Goal: Task Accomplishment & Management: Manage account settings

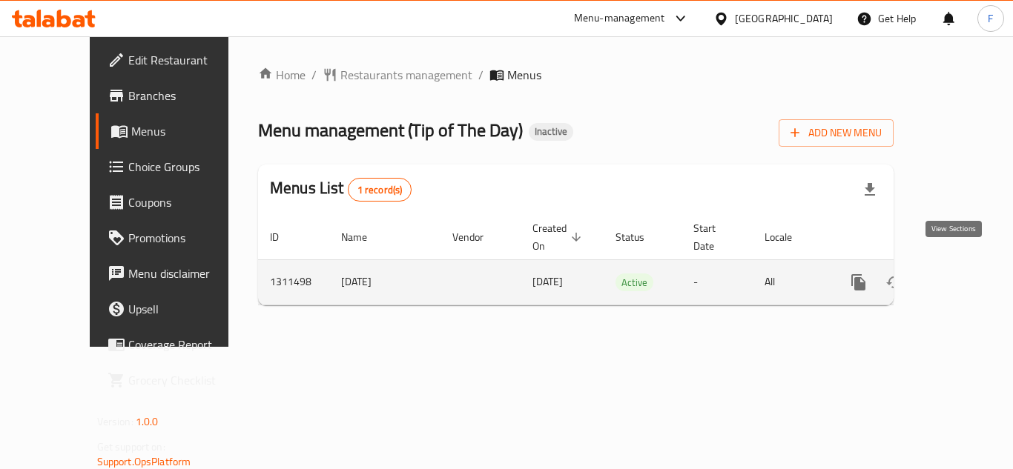
click at [961, 274] on icon "enhanced table" at bounding box center [965, 283] width 18 height 18
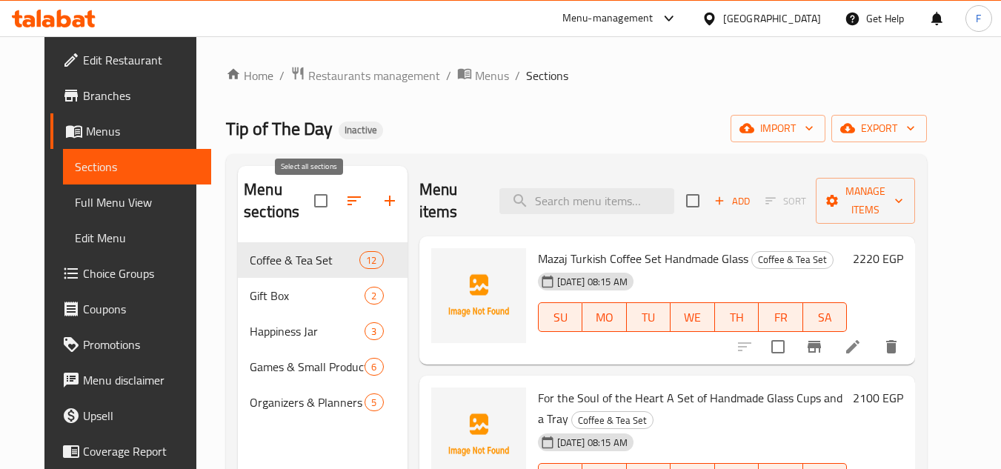
click at [309, 204] on input "checkbox" at bounding box center [320, 200] width 31 height 31
checkbox input "true"
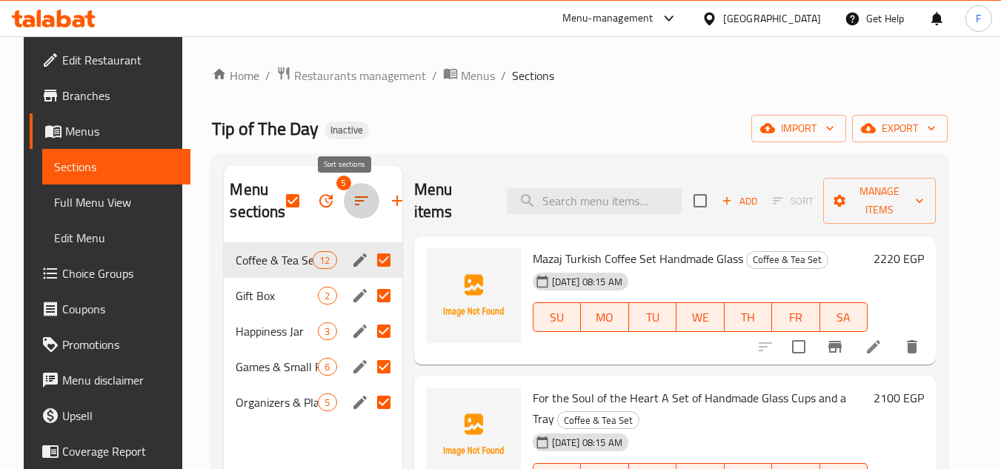
click at [355, 205] on icon "button" at bounding box center [361, 200] width 13 height 9
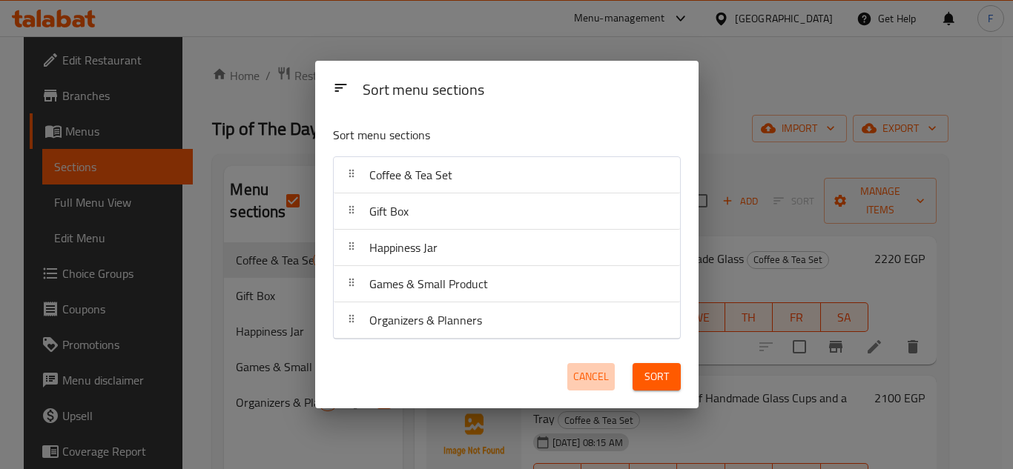
click at [588, 376] on span "Cancel" at bounding box center [591, 377] width 36 height 19
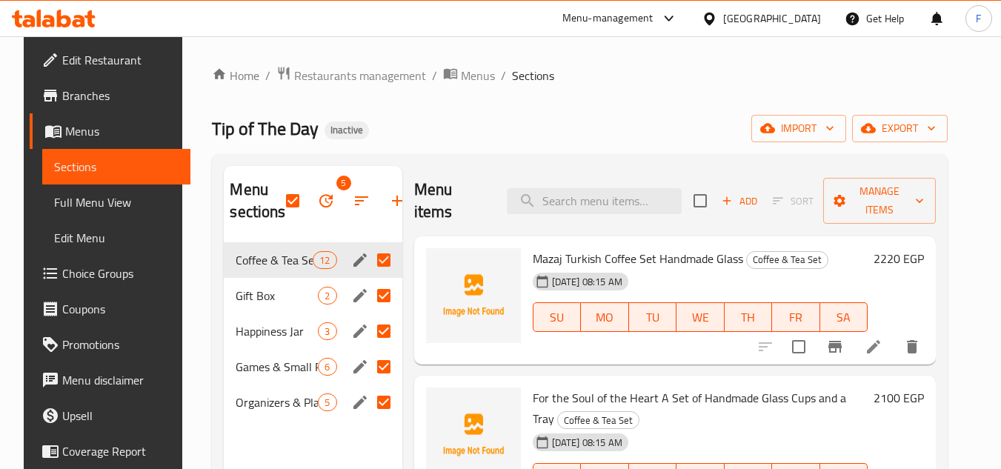
click at [308, 211] on button "button" at bounding box center [326, 201] width 36 height 36
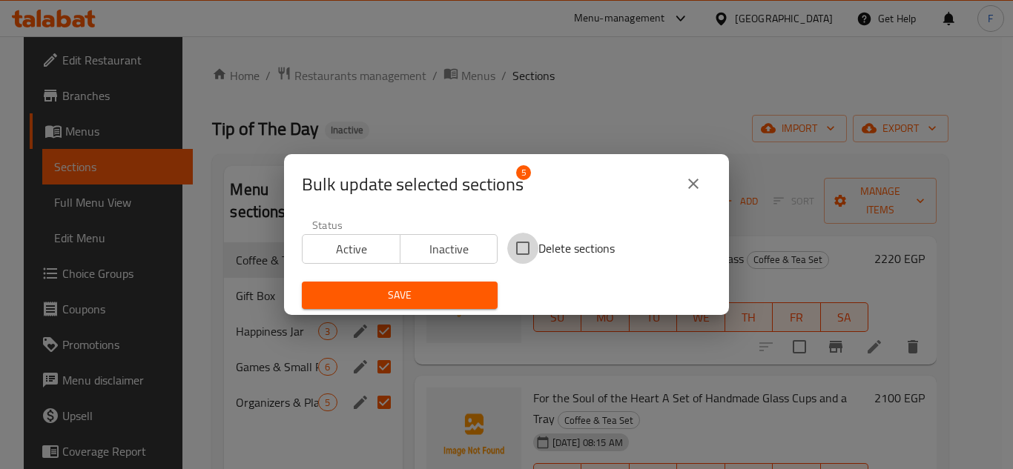
click at [512, 248] on input "Delete sections" at bounding box center [522, 248] width 31 height 31
checkbox input "true"
click at [457, 294] on span "Save" at bounding box center [400, 295] width 172 height 19
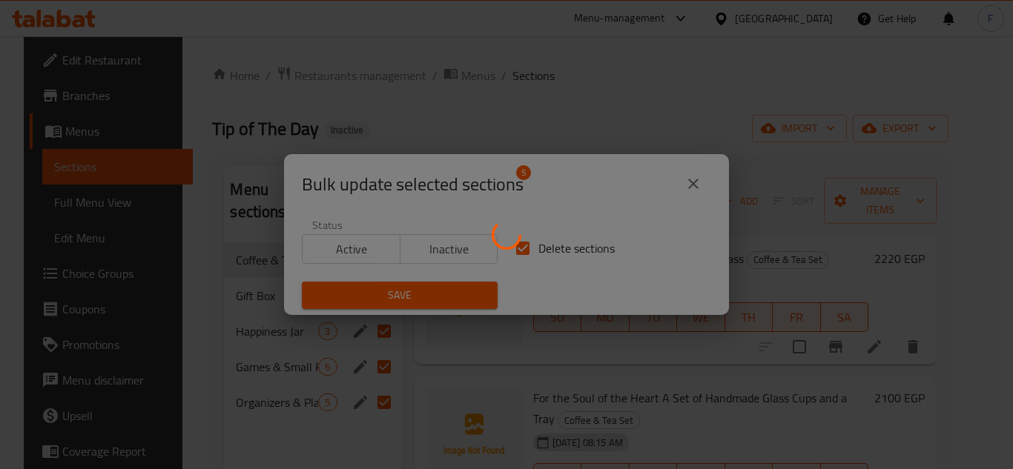
checkbox input "false"
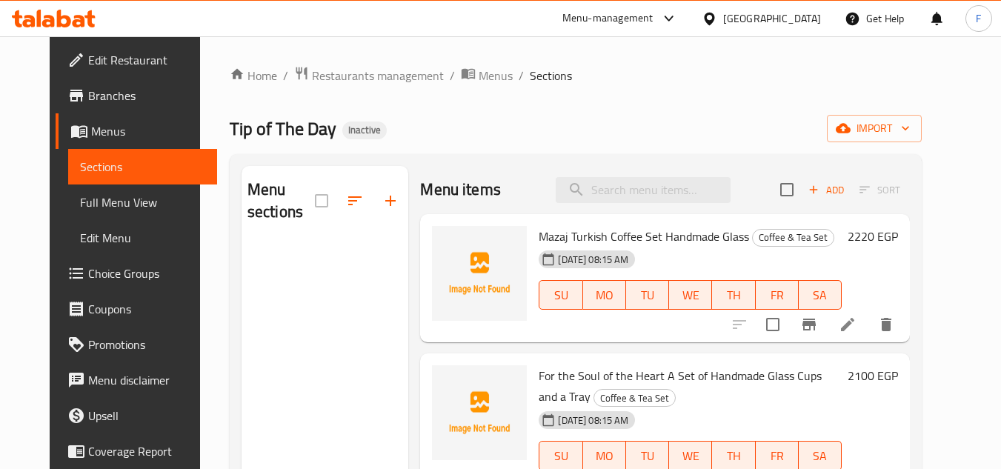
click at [80, 233] on span "Edit Menu" at bounding box center [142, 238] width 125 height 18
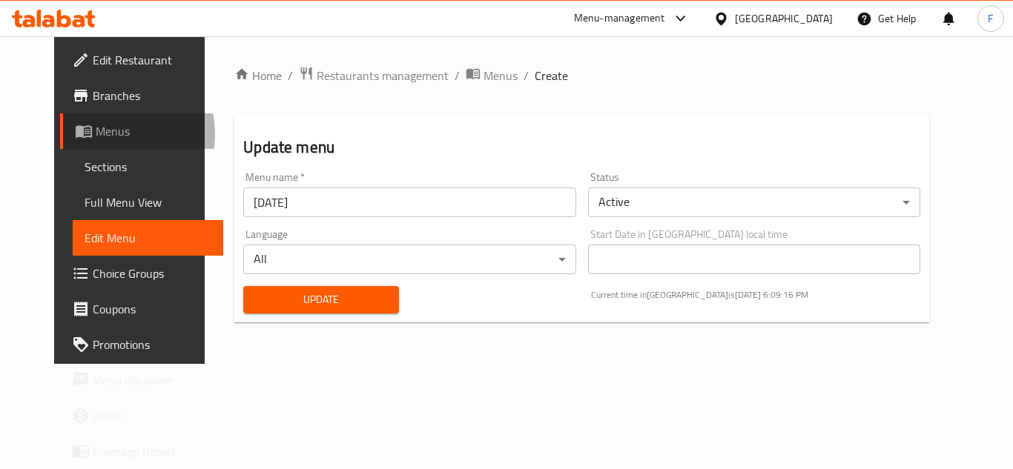
click at [96, 134] on span "Menus" at bounding box center [154, 131] width 116 height 18
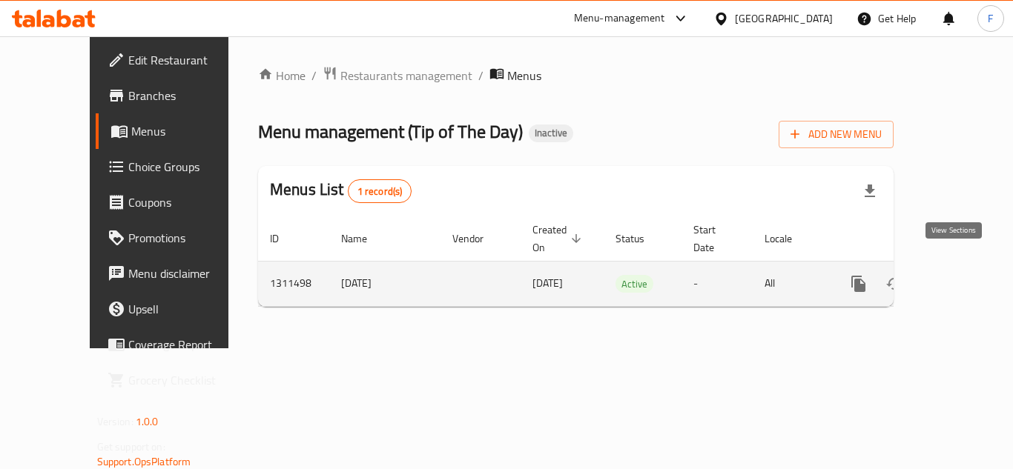
click at [958, 277] on icon "enhanced table" at bounding box center [964, 283] width 13 height 13
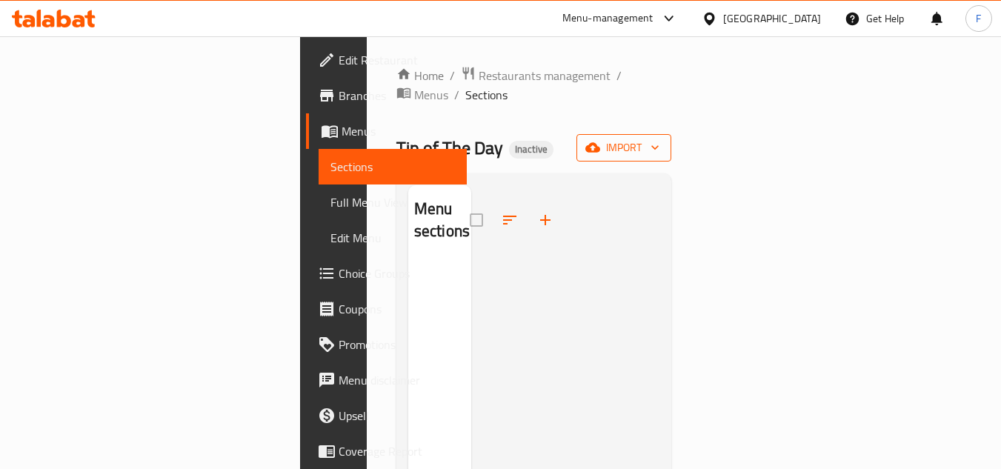
click at [660, 139] on span "import" at bounding box center [624, 148] width 71 height 19
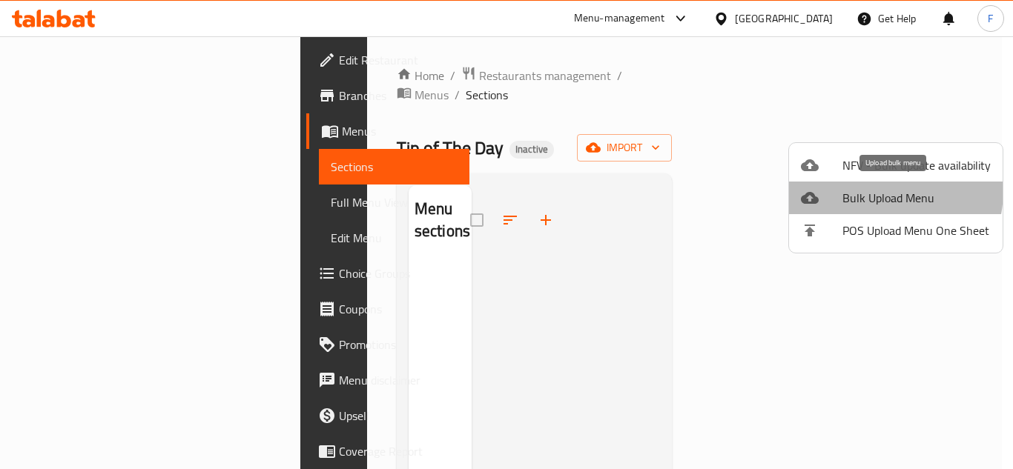
click at [872, 191] on span "Bulk Upload Menu" at bounding box center [916, 198] width 148 height 18
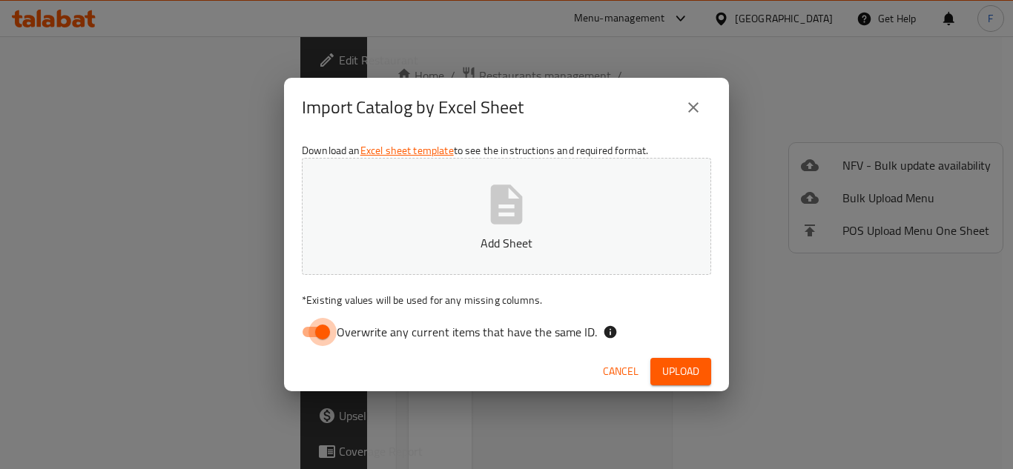
click at [307, 334] on input "Overwrite any current items that have the same ID." at bounding box center [322, 332] width 85 height 28
checkbox input "false"
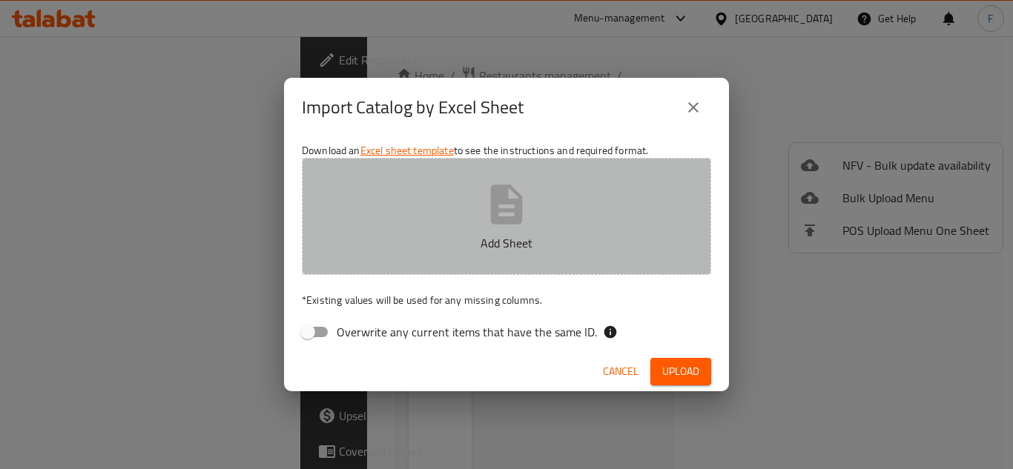
click at [512, 205] on icon "button" at bounding box center [506, 204] width 47 height 47
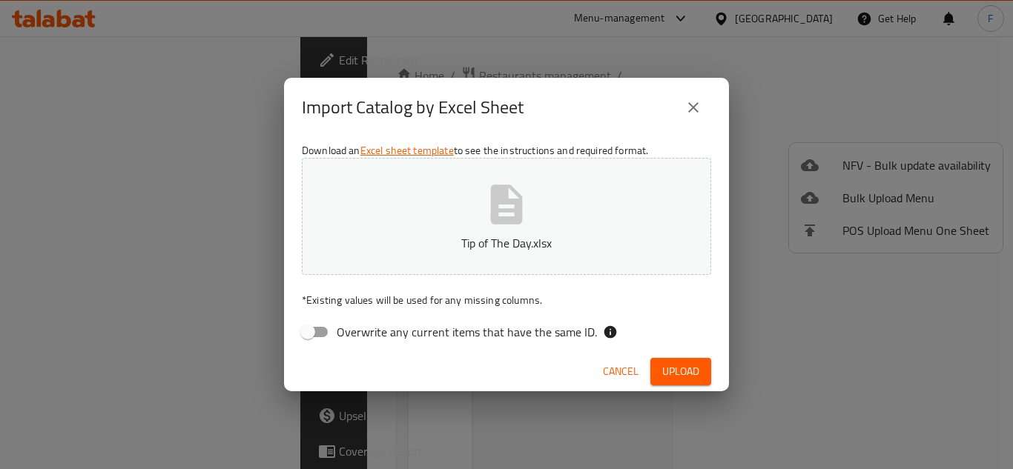
click at [677, 377] on span "Upload" at bounding box center [680, 371] width 37 height 19
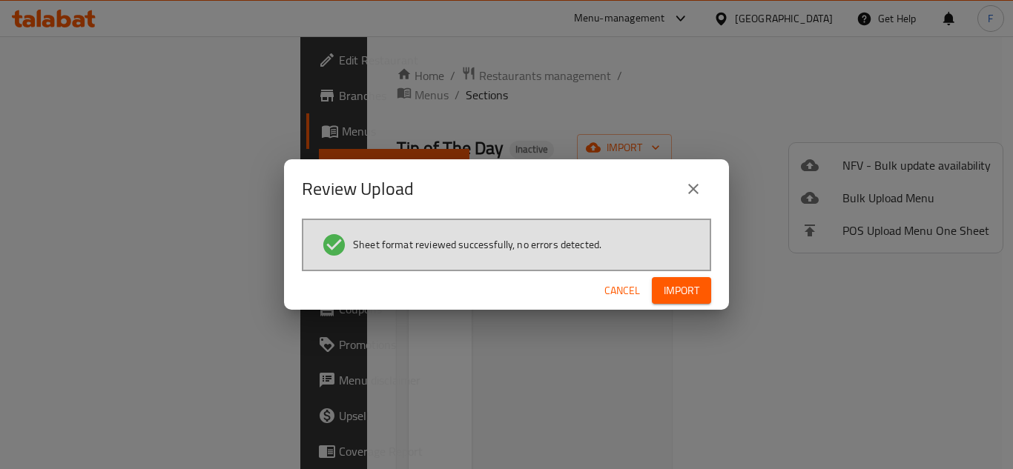
click at [684, 293] on span "Import" at bounding box center [681, 291] width 36 height 19
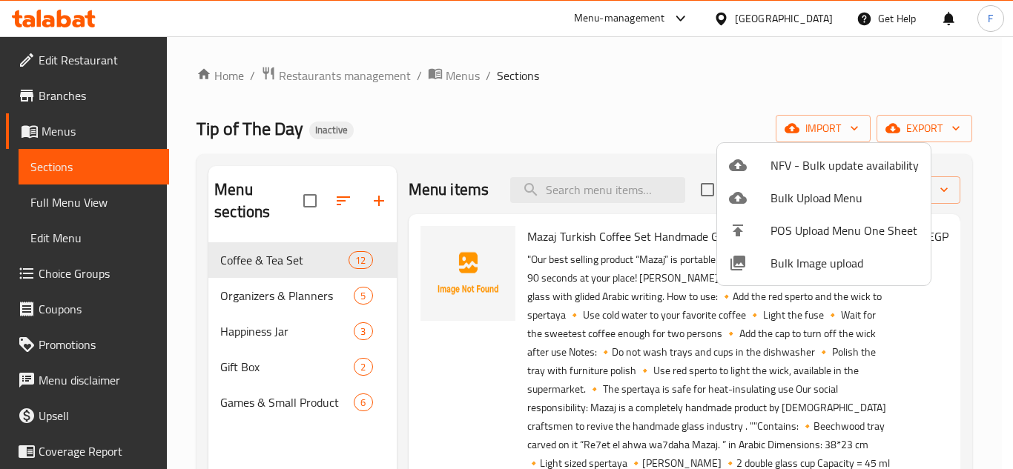
click at [577, 105] on div at bounding box center [506, 234] width 1013 height 469
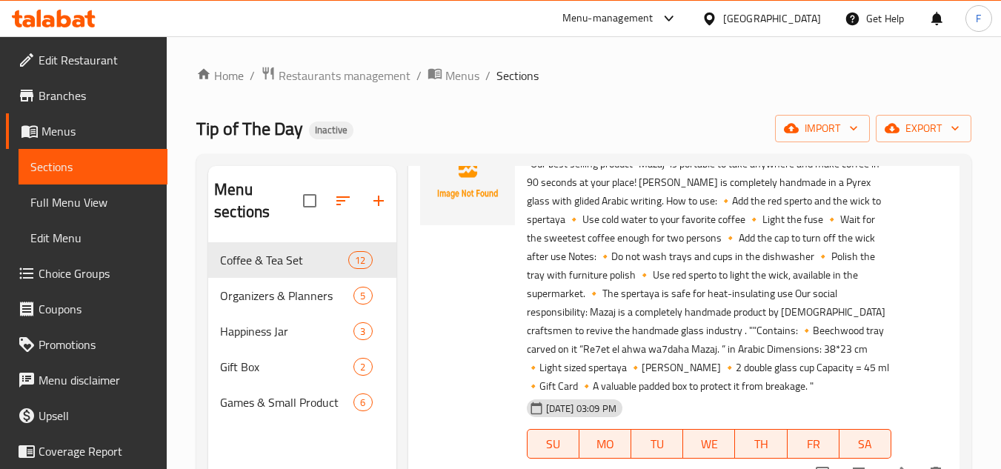
scroll to position [74, 0]
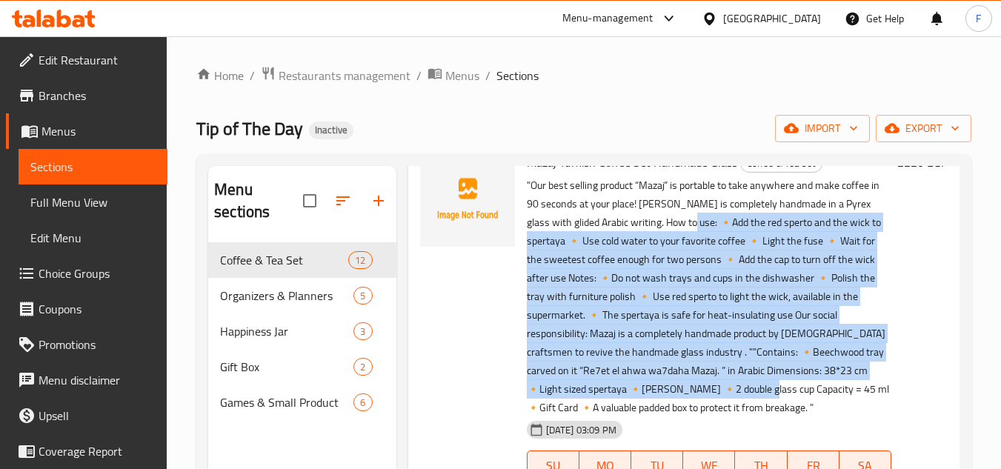
drag, startPoint x: 712, startPoint y: 276, endPoint x: 743, endPoint y: 302, distance: 41.1
click at [786, 405] on p ""Our best selling product “Mazaj” is portable to take anywhere and make coffee …" at bounding box center [709, 296] width 365 height 241
click at [723, 276] on p ""Our best selling product “Mazaj” is portable to take anywhere and make coffee …" at bounding box center [709, 296] width 365 height 241
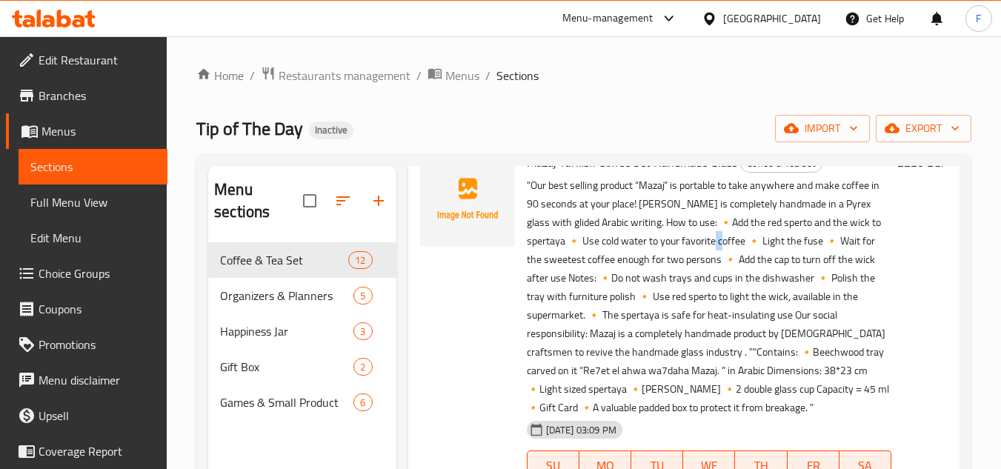
drag, startPoint x: 717, startPoint y: 270, endPoint x: 708, endPoint y: 271, distance: 8.9
click at [708, 271] on p ""Our best selling product “Mazaj” is portable to take anywhere and make coffee …" at bounding box center [709, 296] width 365 height 241
click at [695, 297] on p ""Our best selling product “Mazaj” is portable to take anywhere and make coffee …" at bounding box center [709, 296] width 365 height 241
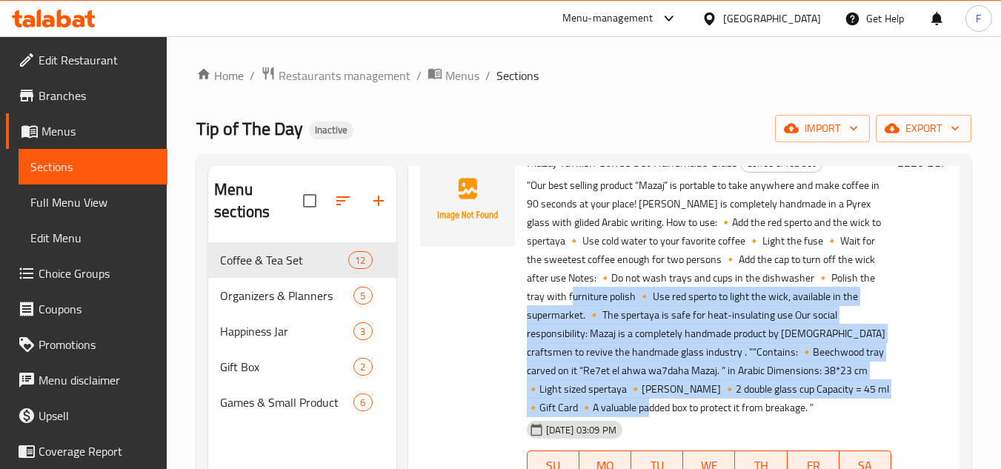
drag, startPoint x: 605, startPoint y: 310, endPoint x: 688, endPoint y: 435, distance: 150.3
click at [687, 417] on p ""Our best selling product “Mazaj” is portable to take anywhere and make coffee …" at bounding box center [709, 296] width 365 height 241
click at [735, 372] on p ""Our best selling product “Mazaj” is portable to take anywhere and make coffee …" at bounding box center [709, 296] width 365 height 241
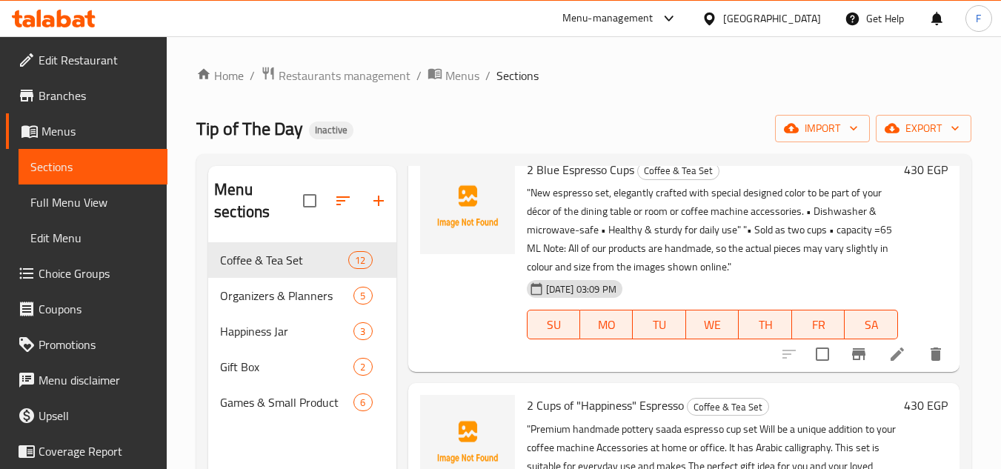
scroll to position [2788, 0]
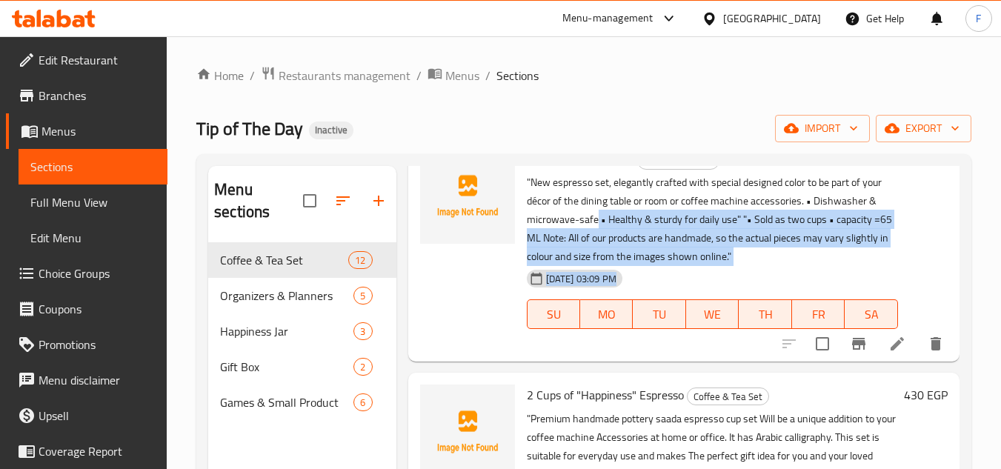
drag, startPoint x: 598, startPoint y: 227, endPoint x: 666, endPoint y: 294, distance: 95.4
click at [666, 294] on div "2 Blue Espresso Cups Coffee & Tea Set "New espresso set, elegantly crafted with…" at bounding box center [712, 249] width 383 height 213
click at [705, 219] on p ""New espresso set, elegantly crafted with special designed color to be part of …" at bounding box center [712, 219] width 371 height 93
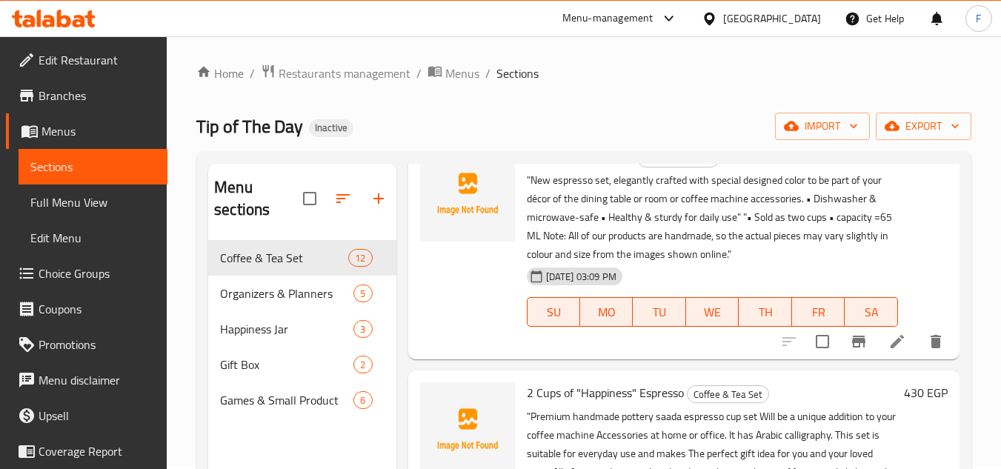
scroll to position [0, 0]
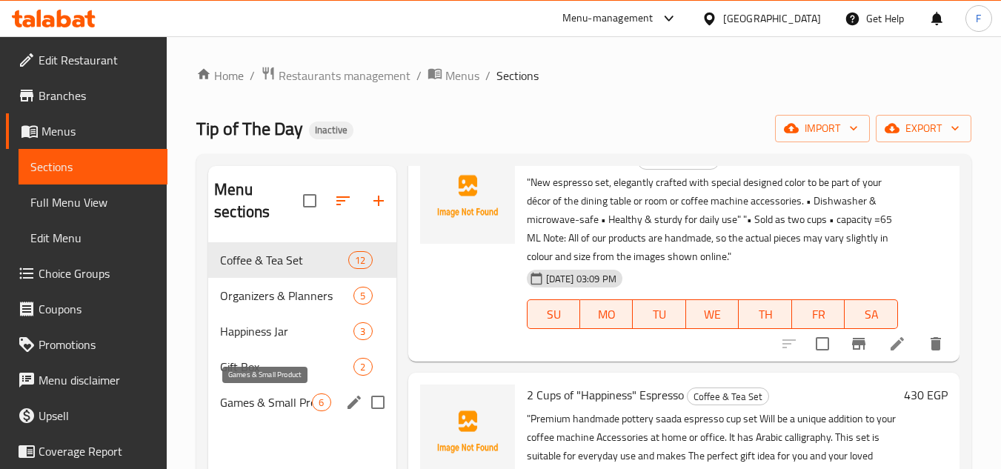
click at [277, 400] on span "Games & Small Product" at bounding box center [266, 403] width 92 height 18
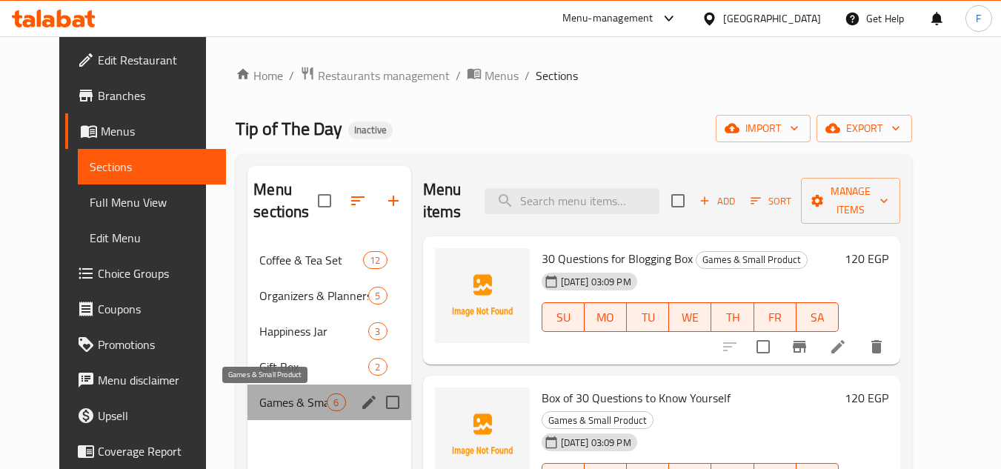
click at [277, 404] on span "Games & Small Product" at bounding box center [292, 403] width 67 height 18
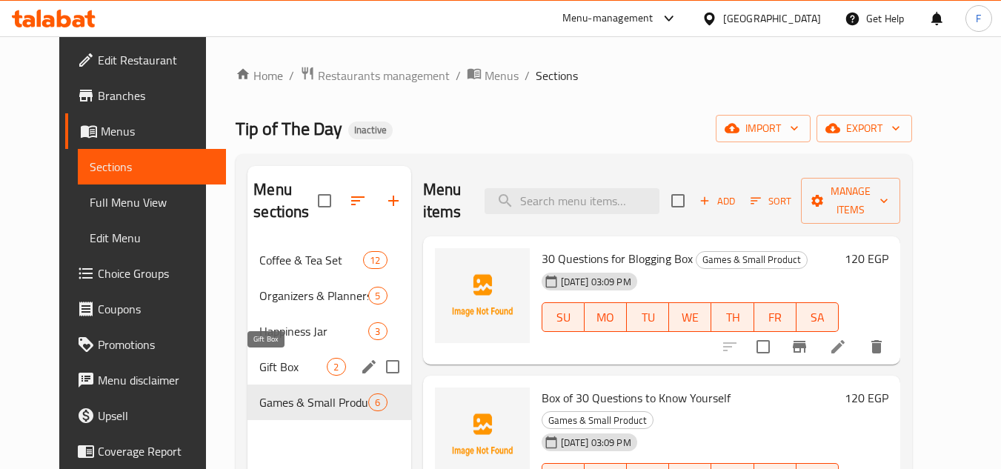
click at [259, 367] on span "Gift Box" at bounding box center [292, 367] width 67 height 18
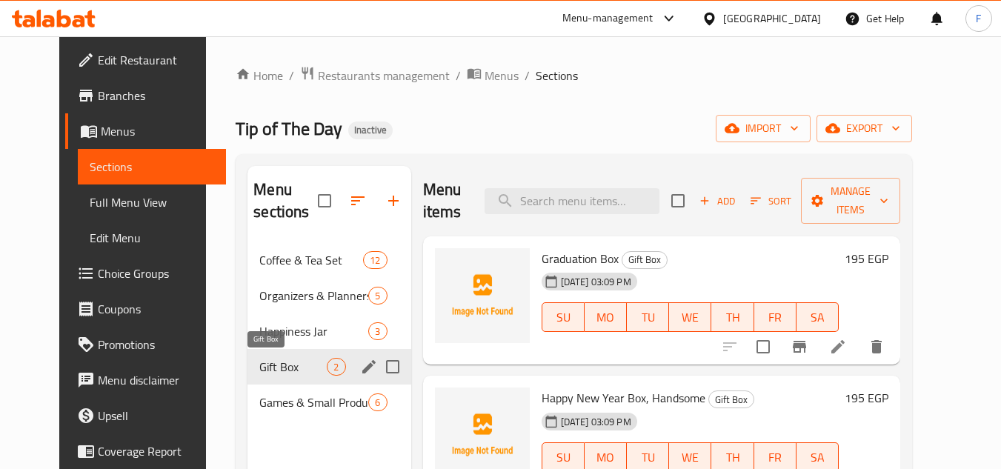
click at [282, 366] on span "Gift Box" at bounding box center [292, 367] width 67 height 18
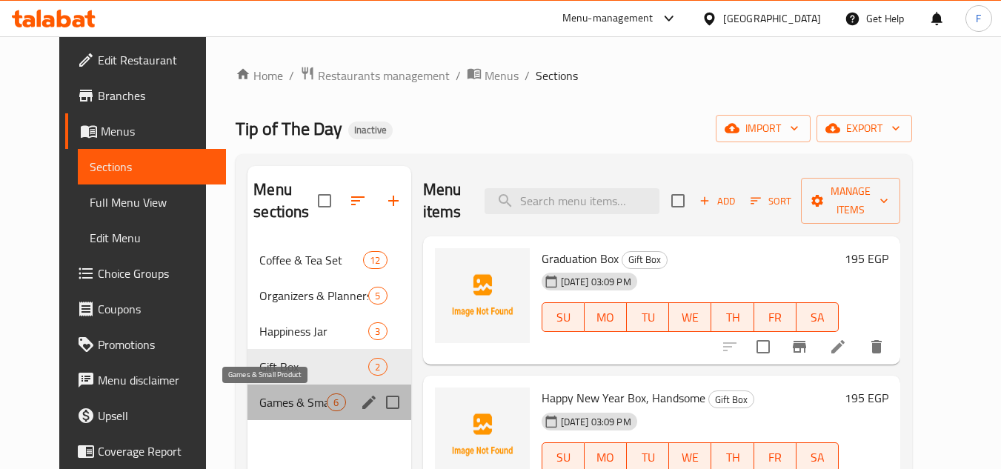
click at [275, 405] on span "Games & Small Product" at bounding box center [292, 403] width 67 height 18
